Goal: Information Seeking & Learning: Check status

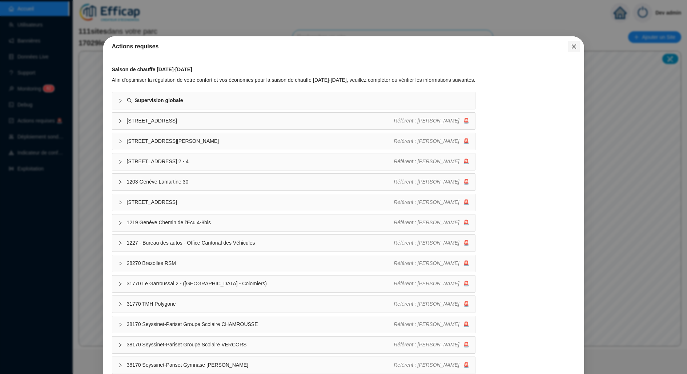
click at [568, 46] on span "Fermer" at bounding box center [574, 47] width 12 height 6
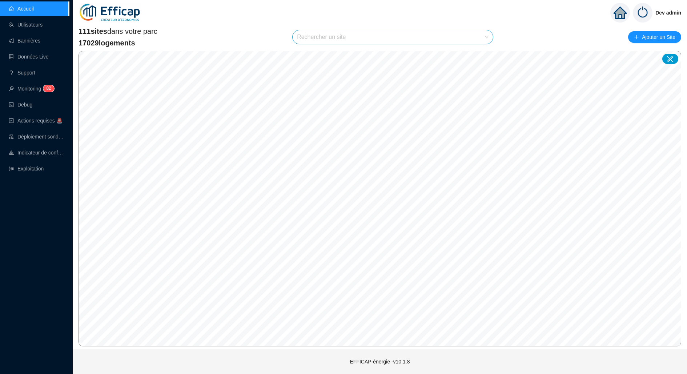
click at [480, 40] on input "search" at bounding box center [389, 37] width 185 height 14
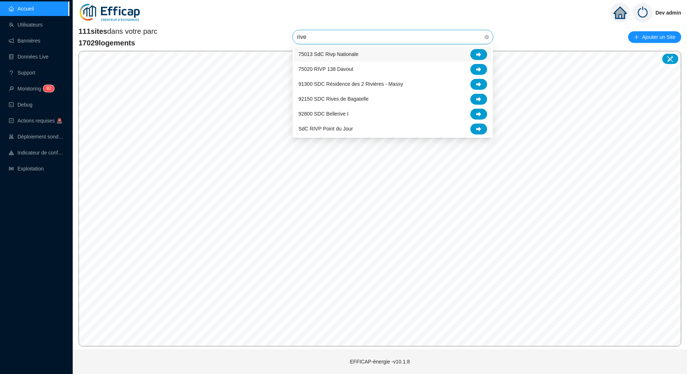
type input "rives"
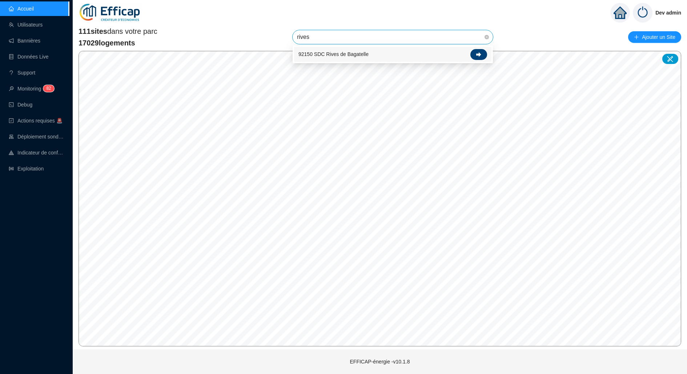
click at [474, 51] on div at bounding box center [478, 54] width 17 height 11
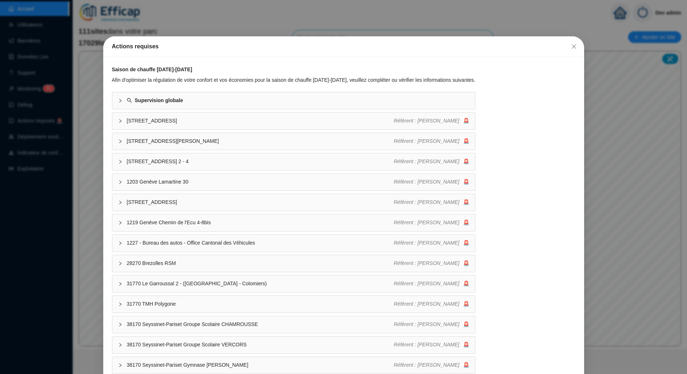
click at [3, 192] on div "Actions requises Saison de chauffe [DATE]-[DATE] Afin d'optimiser la régulation…" at bounding box center [343, 187] width 687 height 374
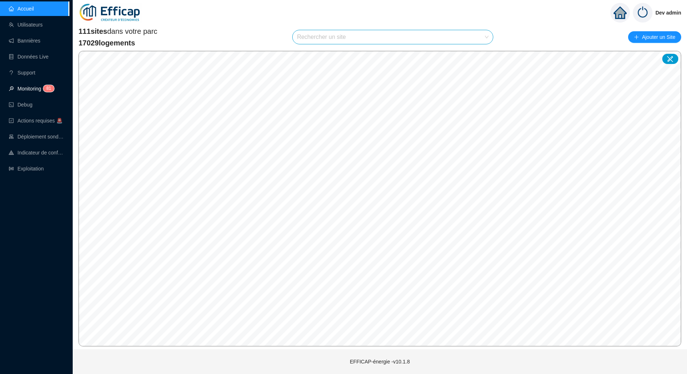
click at [44, 86] on link "Monitoring 8 1" at bounding box center [30, 89] width 43 height 6
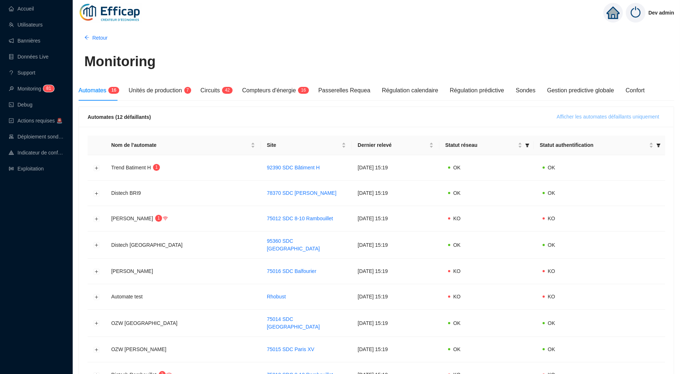
click at [557, 117] on span "Afficher les automates défaillants uniquement" at bounding box center [608, 117] width 102 height 8
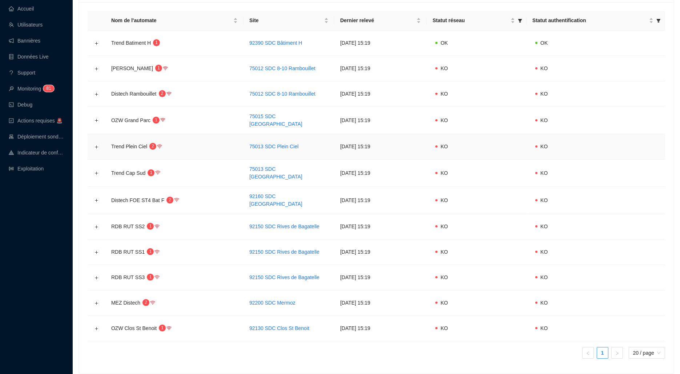
scroll to position [145, 0]
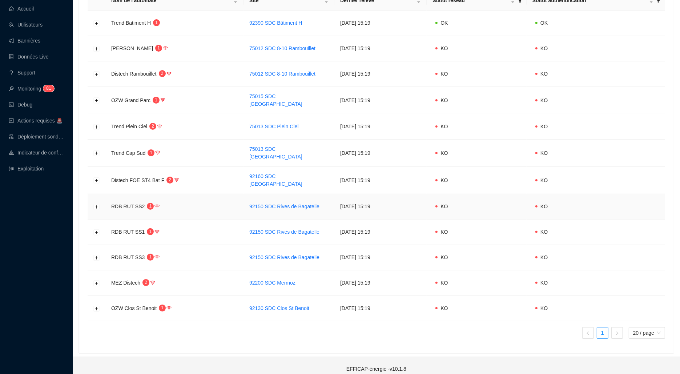
click at [98, 197] on td at bounding box center [97, 206] width 18 height 25
click at [98, 204] on button "Développer la ligne" at bounding box center [97, 207] width 6 height 6
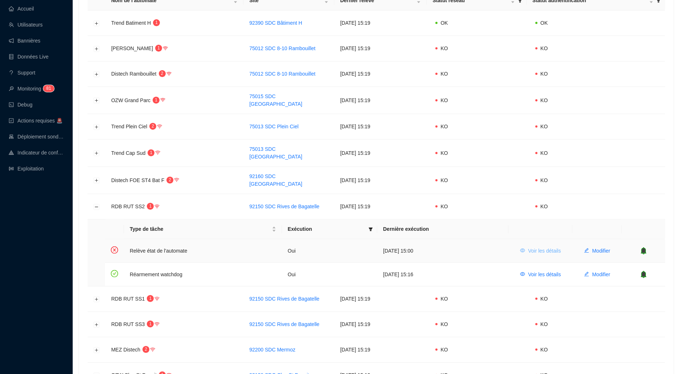
click at [533, 247] on span "Voir les détails" at bounding box center [544, 251] width 33 height 8
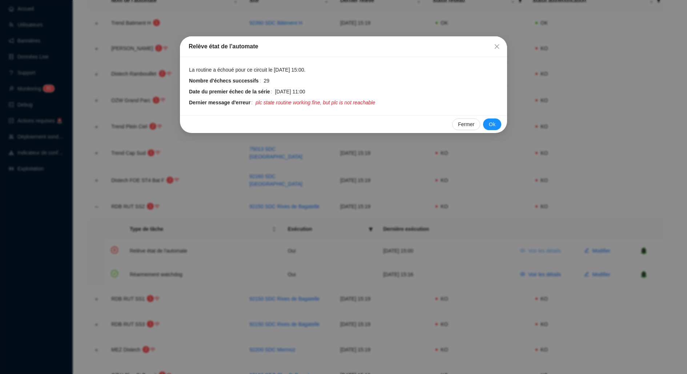
click at [533, 245] on div "Relève état de l'automate La routine a échoué pour ce circuit le [DATE] 15:00. …" at bounding box center [343, 187] width 687 height 374
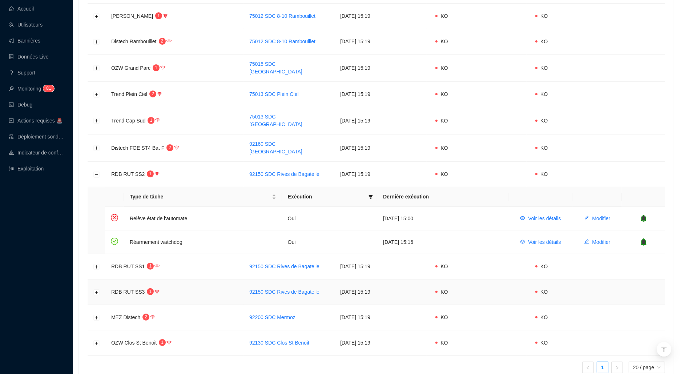
scroll to position [190, 0]
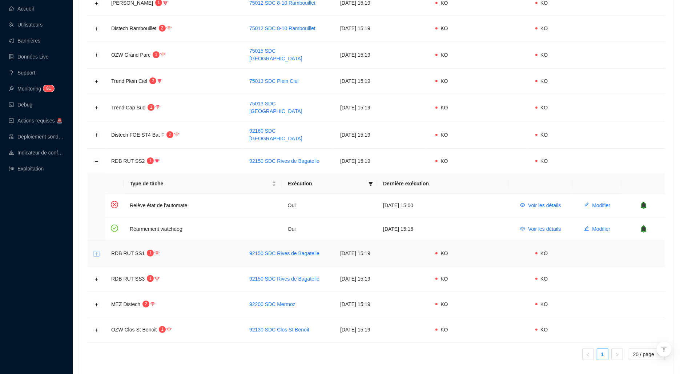
click at [94, 251] on button "Développer la ligne" at bounding box center [97, 254] width 6 height 6
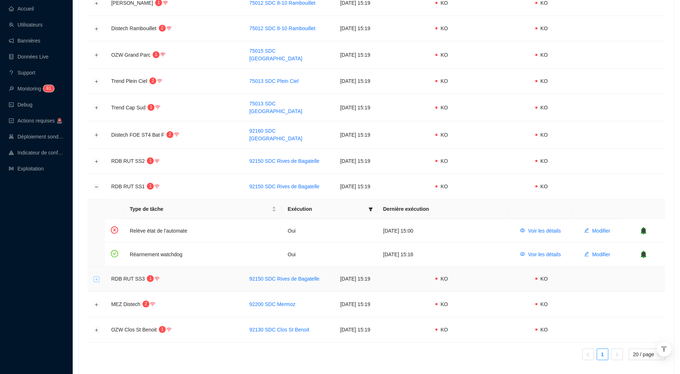
click at [97, 276] on button "Développer la ligne" at bounding box center [97, 279] width 6 height 6
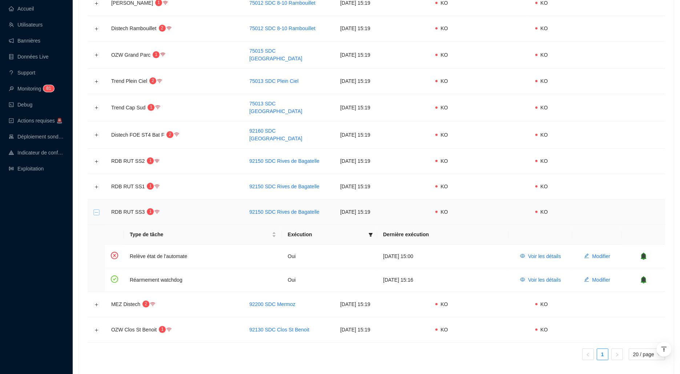
click at [94, 209] on button "Réduire la ligne" at bounding box center [97, 212] width 6 height 6
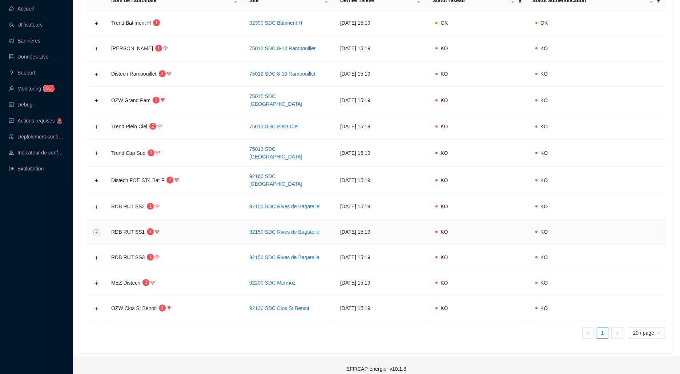
click at [95, 229] on button "Développer la ligne" at bounding box center [97, 232] width 6 height 6
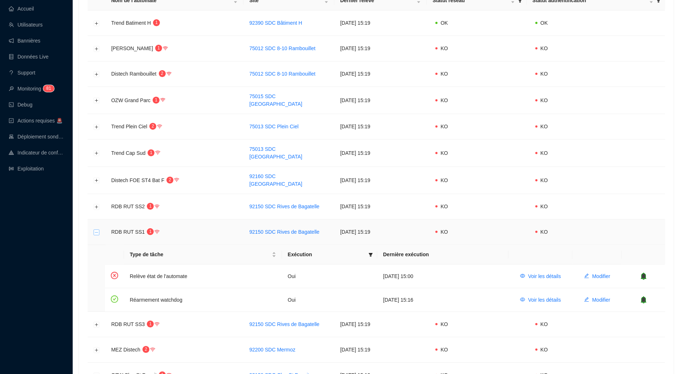
click at [95, 229] on button "Réduire la ligne" at bounding box center [97, 232] width 6 height 6
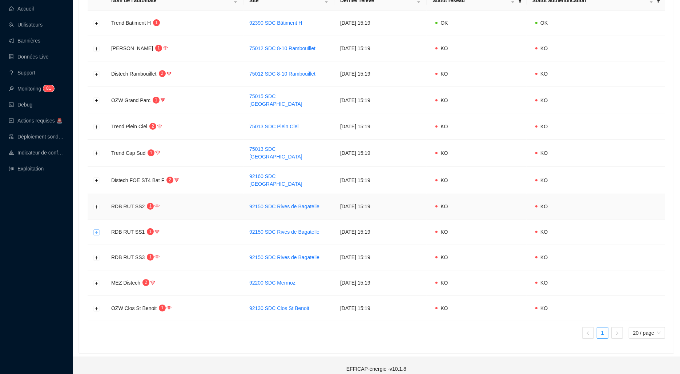
scroll to position [0, 0]
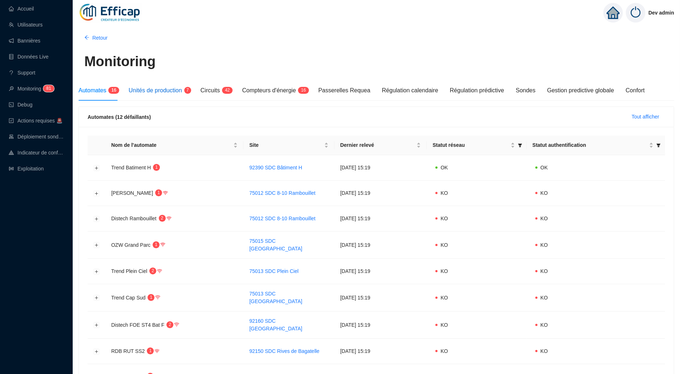
click at [172, 92] on span "Unités de production" at bounding box center [155, 90] width 53 height 6
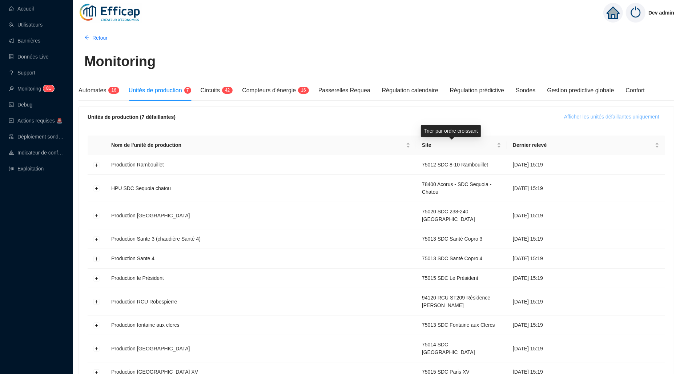
click at [601, 115] on span "Afficher les unités défaillantes uniquement" at bounding box center [611, 117] width 95 height 8
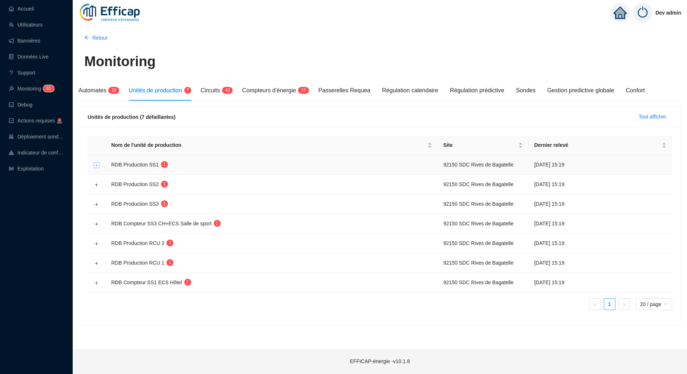
click at [96, 165] on button "Développer la ligne" at bounding box center [97, 165] width 6 height 6
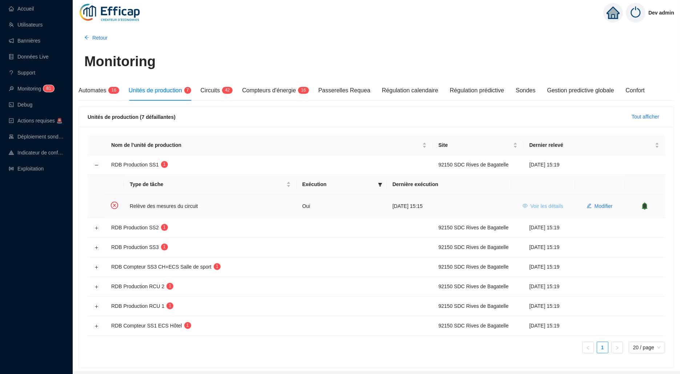
click at [537, 205] on span "Voir les détails" at bounding box center [547, 206] width 33 height 8
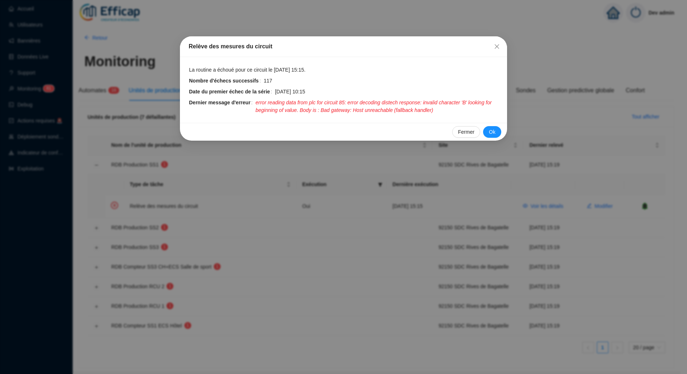
click at [394, 174] on div "Relève des mesures du circuit La routine a échoué pour ce circuit le [DATE] 15:…" at bounding box center [343, 187] width 687 height 374
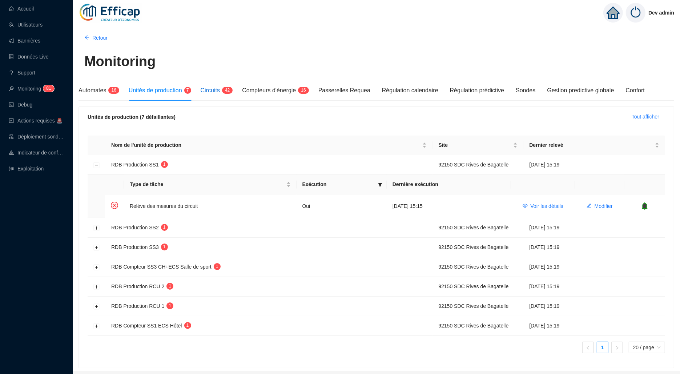
click at [227, 89] on sup "4 2" at bounding box center [227, 90] width 11 height 7
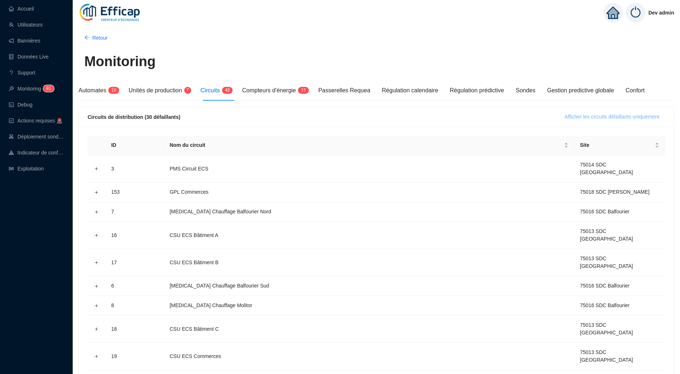
click at [581, 118] on span "Afficher les circuits défaillants uniquement" at bounding box center [612, 117] width 94 height 8
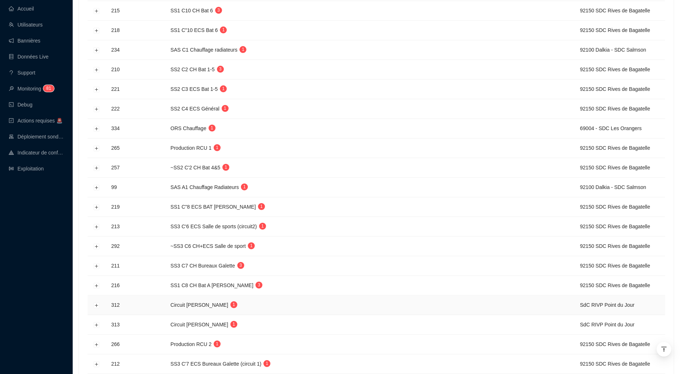
scroll to position [410, 0]
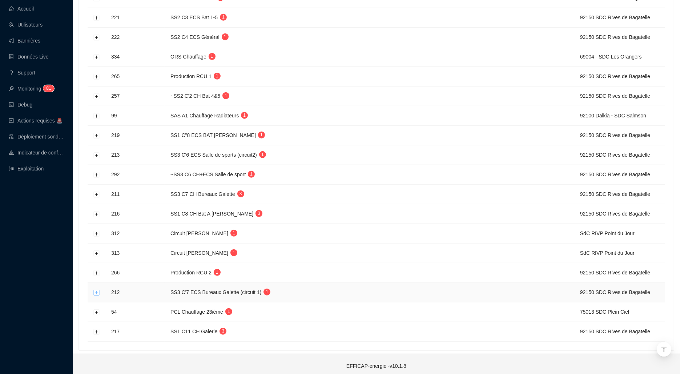
click at [96, 290] on button "Développer la ligne" at bounding box center [97, 293] width 6 height 6
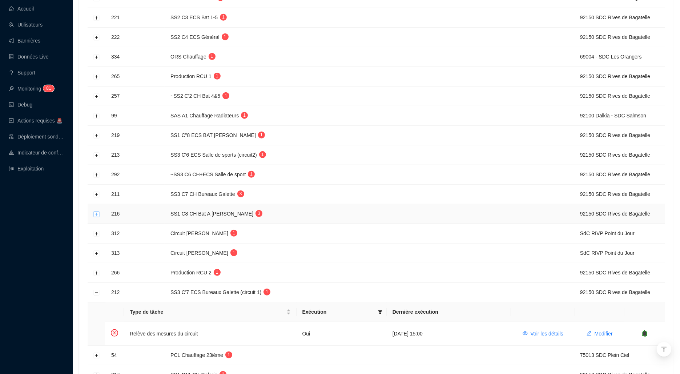
click at [96, 212] on button "Développer la ligne" at bounding box center [97, 214] width 6 height 6
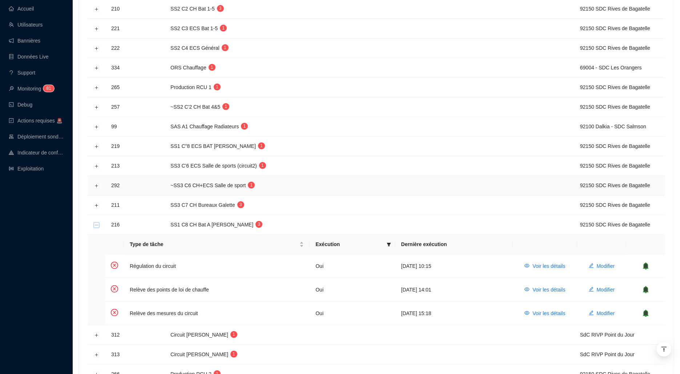
scroll to position [143, 0]
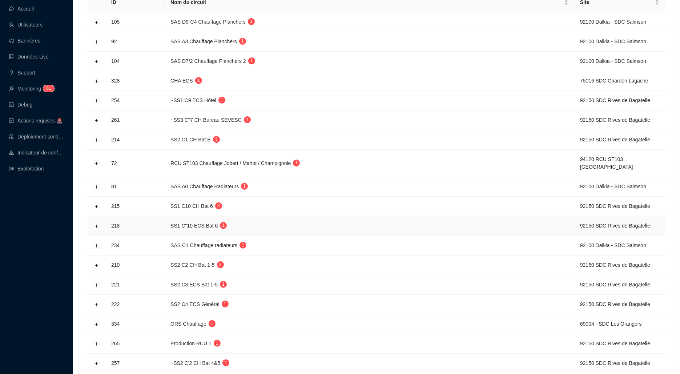
click at [98, 218] on td at bounding box center [97, 226] width 18 height 20
click at [97, 223] on button "Développer la ligne" at bounding box center [97, 226] width 6 height 6
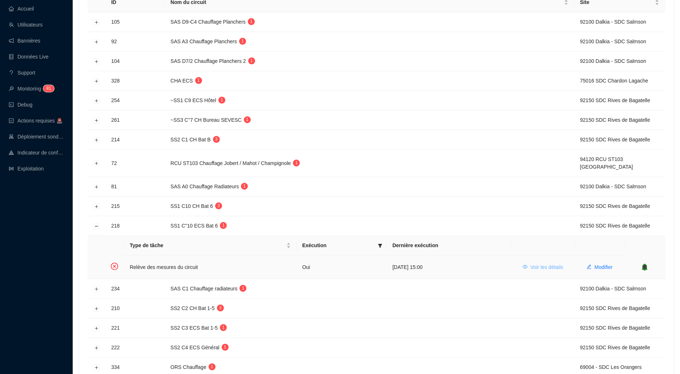
click at [553, 263] on span "Voir les détails" at bounding box center [547, 267] width 33 height 8
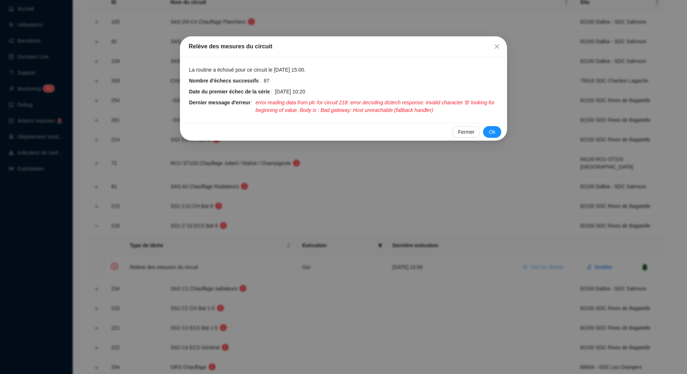
click at [553, 263] on div "Relève des mesures du circuit La routine a échoué pour ce circuit le [DATE] 15:…" at bounding box center [343, 187] width 687 height 374
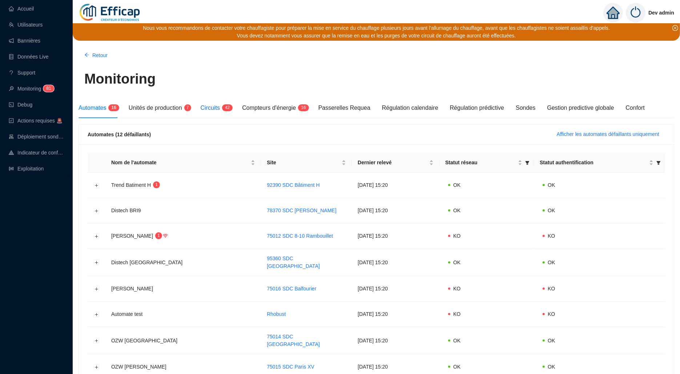
click at [217, 105] on span "Circuits" at bounding box center [210, 108] width 19 height 6
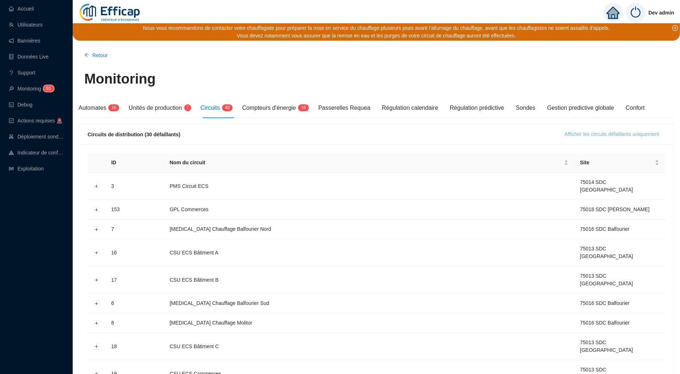
click at [585, 135] on span "Afficher les circuits défaillants uniquement" at bounding box center [612, 134] width 94 height 8
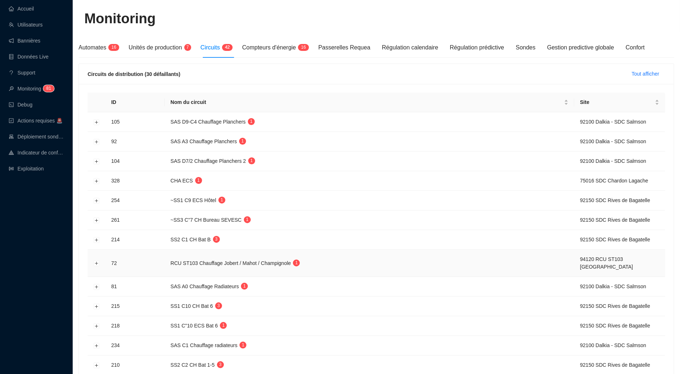
scroll to position [127, 0]
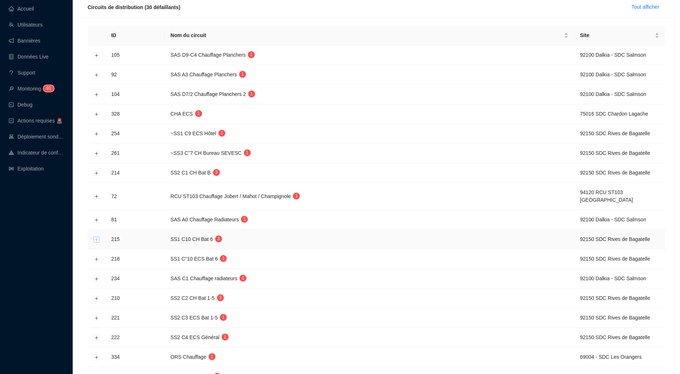
click at [98, 237] on button "Développer la ligne" at bounding box center [97, 240] width 6 height 6
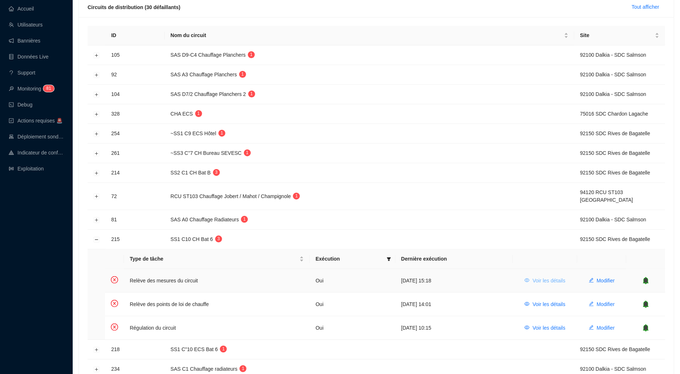
click at [548, 278] on span "Voir les détails" at bounding box center [548, 281] width 33 height 8
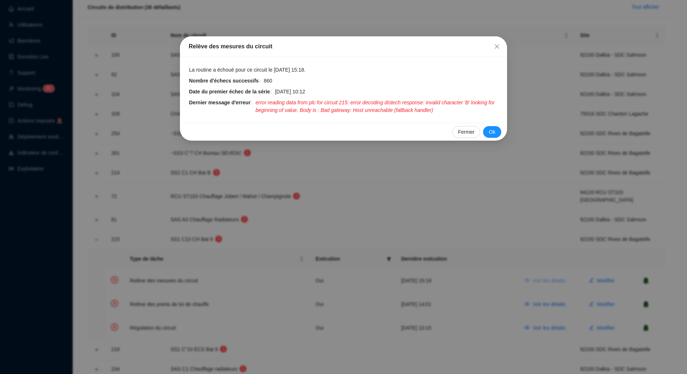
click at [548, 278] on div "Relève des mesures du circuit La routine a échoué pour ce circuit le 25 sept. 2…" at bounding box center [343, 187] width 687 height 374
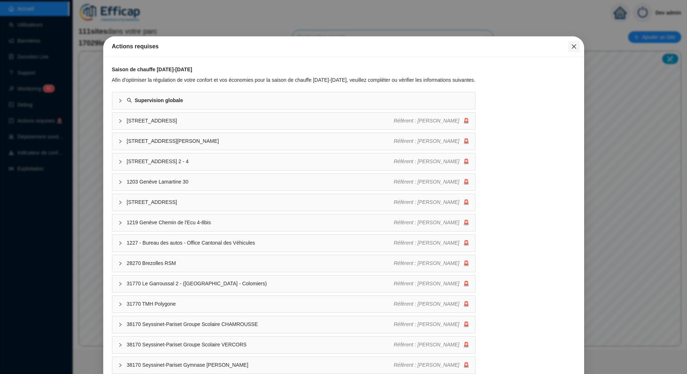
click at [571, 42] on button "Close" at bounding box center [574, 47] width 12 height 12
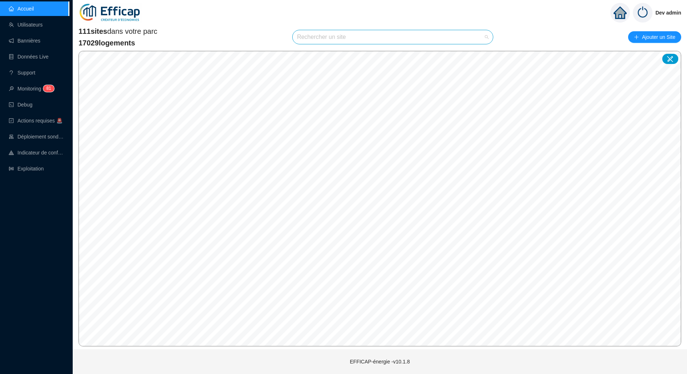
click at [449, 34] on input "search" at bounding box center [389, 37] width 185 height 14
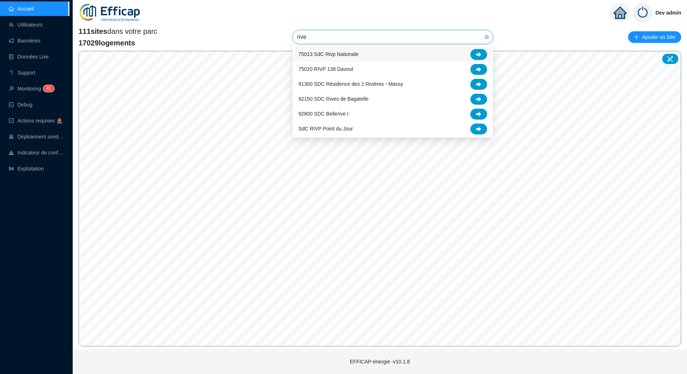
type input "rives"
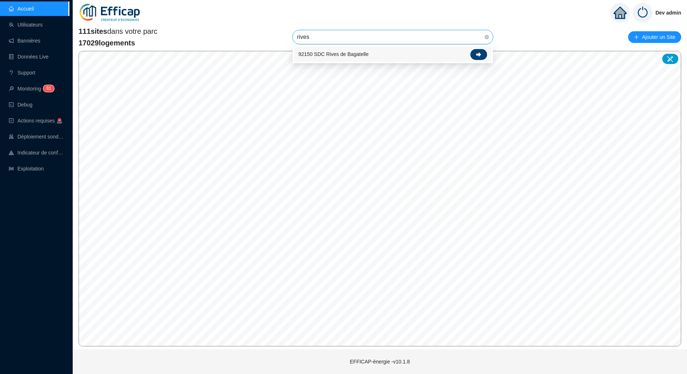
click at [480, 54] on icon at bounding box center [478, 54] width 5 height 5
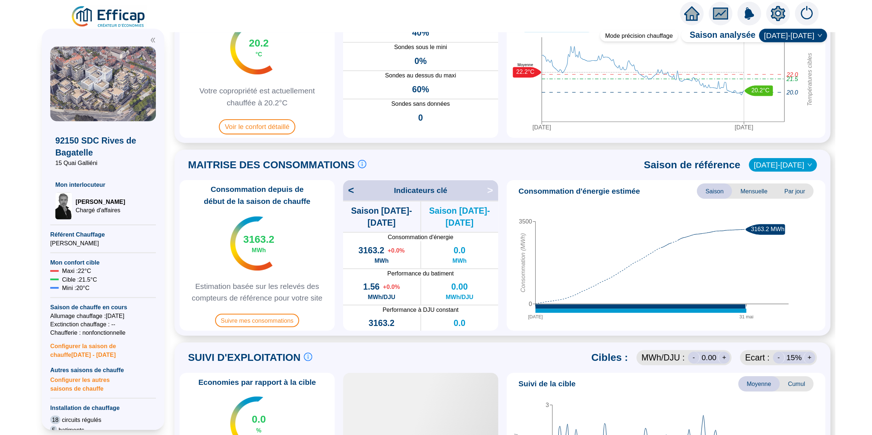
scroll to position [125, 0]
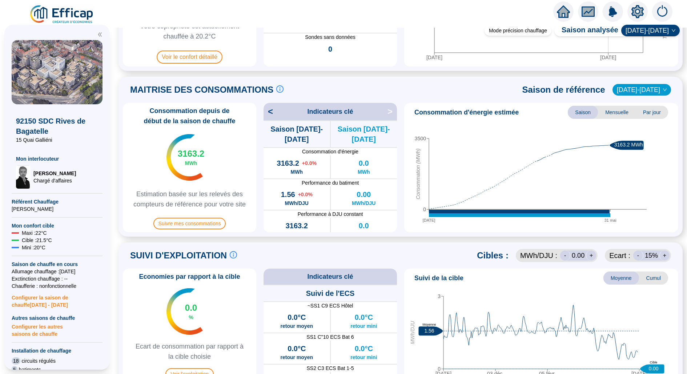
click at [633, 14] on icon "setting" at bounding box center [637, 11] width 12 height 12
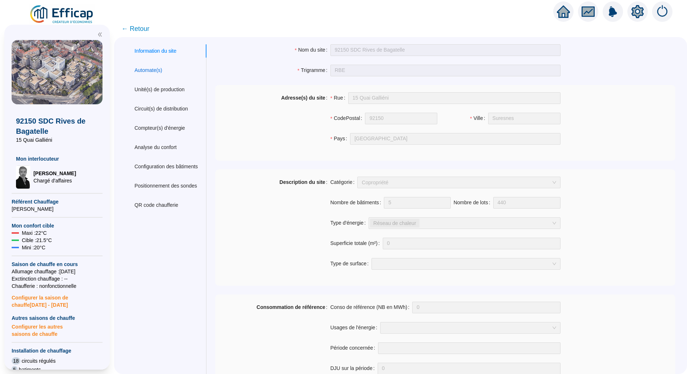
click at [162, 69] on div "Automate(s)" at bounding box center [148, 70] width 28 height 8
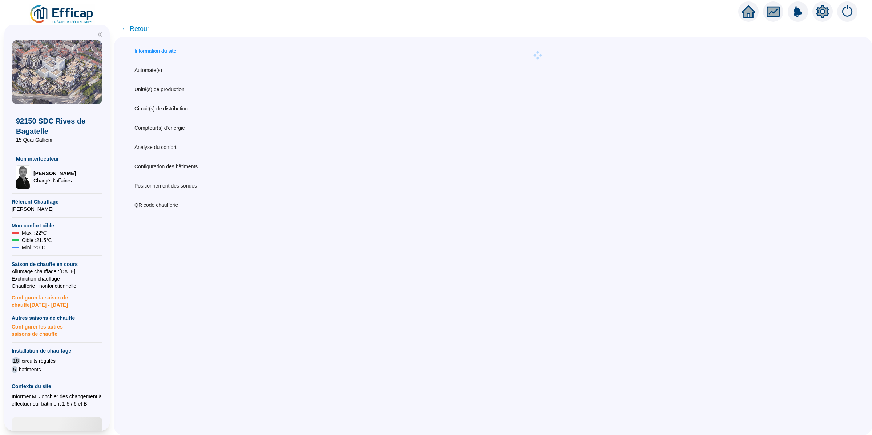
click at [54, 3] on div at bounding box center [436, 10] width 872 height 20
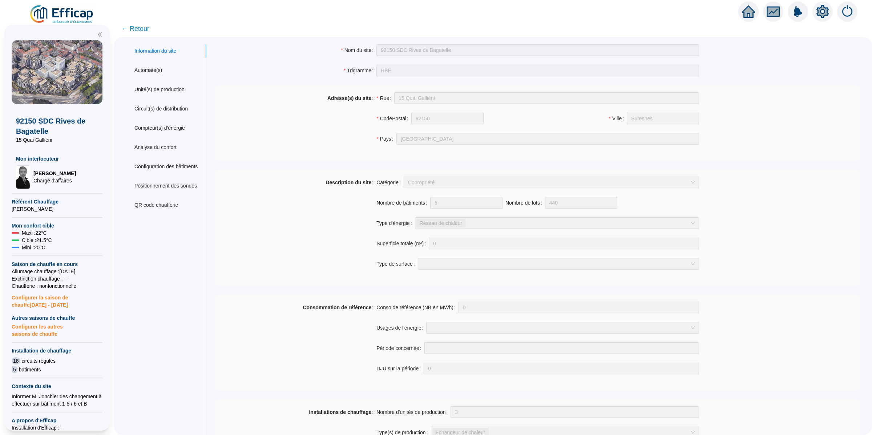
click at [58, 7] on img at bounding box center [62, 14] width 66 height 20
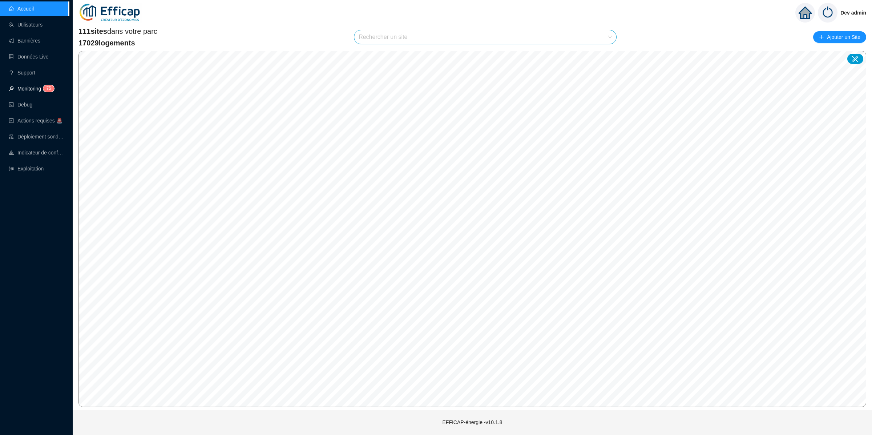
click at [42, 86] on link "Monitoring 7 5" at bounding box center [30, 89] width 43 height 6
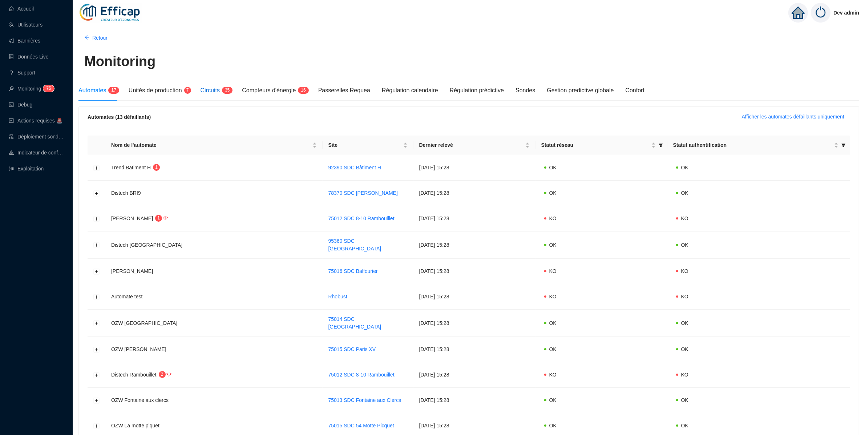
click at [215, 88] on span "Circuits" at bounding box center [210, 90] width 19 height 6
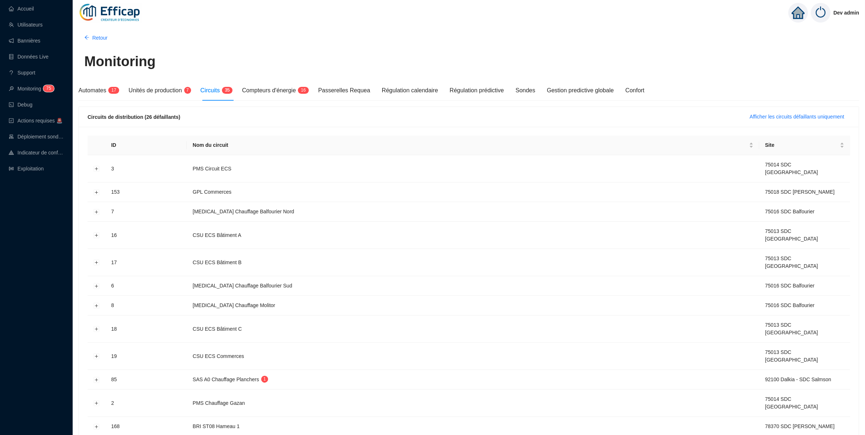
click at [757, 123] on div "Circuits de distribution (26 défaillants) Afficher les circuits défaillants uni…" at bounding box center [469, 117] width 780 height 20
click at [763, 119] on span "Afficher les circuits défaillants uniquement" at bounding box center [797, 117] width 94 height 8
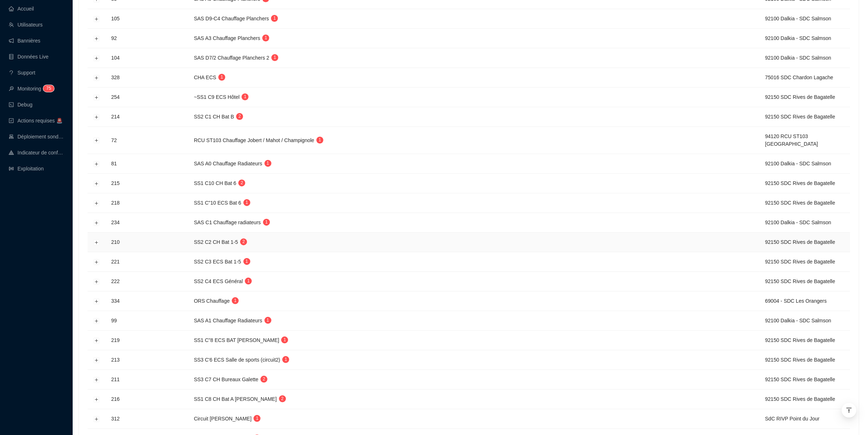
scroll to position [166, 0]
click at [95, 265] on button "Développer la ligne" at bounding box center [97, 262] width 6 height 6
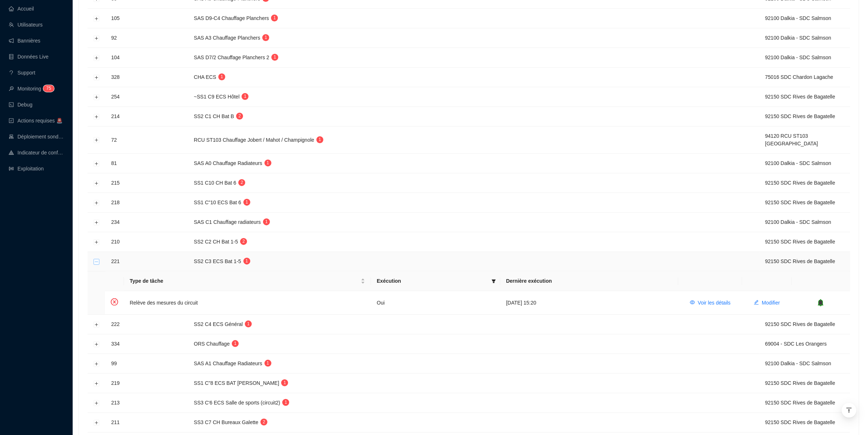
click at [95, 265] on button "Réduire la ligne" at bounding box center [97, 262] width 6 height 6
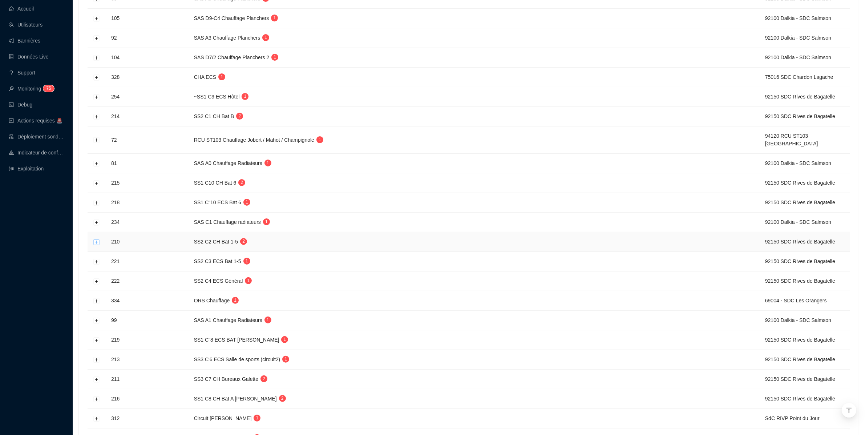
click at [96, 243] on button "Développer la ligne" at bounding box center [97, 242] width 6 height 6
